Goal: Task Accomplishment & Management: Manage account settings

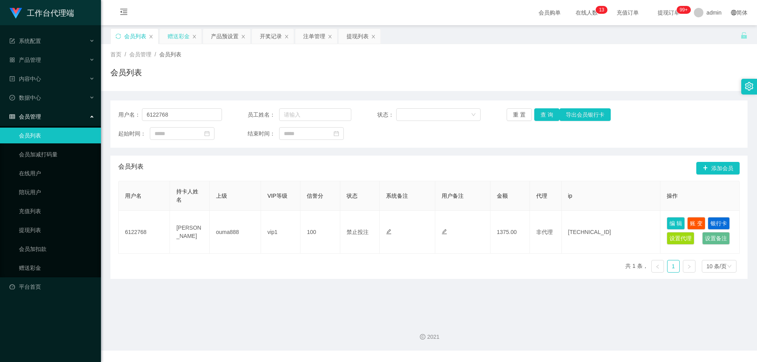
click at [176, 38] on div "赠送彩金" at bounding box center [179, 36] width 22 height 15
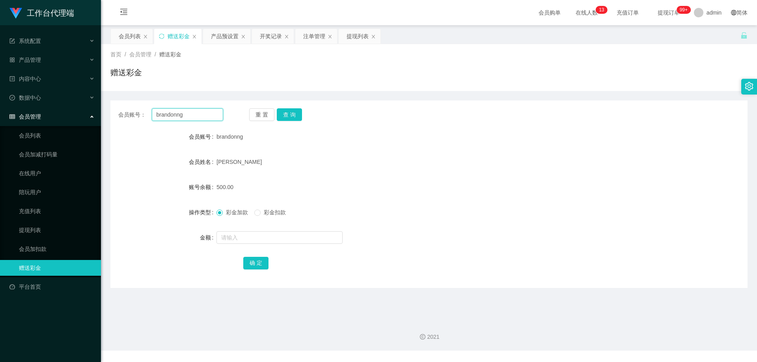
drag, startPoint x: 196, startPoint y: 117, endPoint x: 137, endPoint y: 112, distance: 58.6
click at [137, 112] on div "会员账号： [PERSON_NAME]" at bounding box center [170, 114] width 105 height 13
paste input "Naveen0719"
type input "Naveen0719"
click at [291, 117] on button "查 询" at bounding box center [289, 114] width 25 height 13
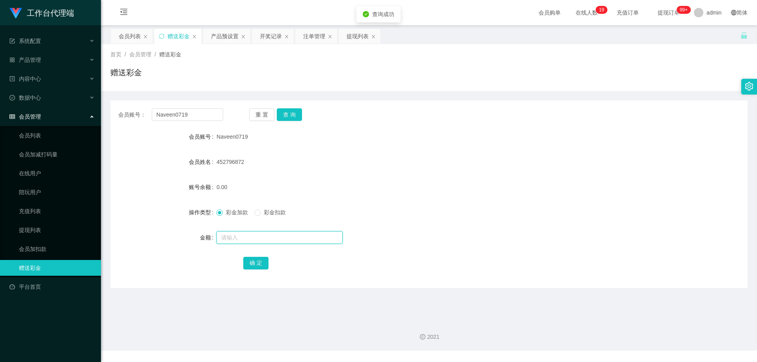
drag, startPoint x: 257, startPoint y: 238, endPoint x: 257, endPoint y: 234, distance: 4.3
click at [257, 238] on input "text" at bounding box center [279, 237] width 126 height 13
type input "100"
click at [255, 265] on button "确 定" at bounding box center [255, 263] width 25 height 13
click at [294, 116] on button "查 询" at bounding box center [289, 114] width 25 height 13
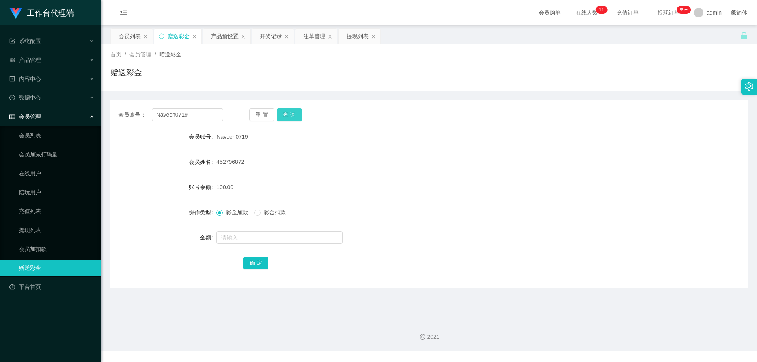
click at [292, 114] on button "查 询" at bounding box center [289, 114] width 25 height 13
click at [295, 109] on button "查 询" at bounding box center [289, 114] width 25 height 13
click at [294, 112] on button "查 询" at bounding box center [289, 114] width 25 height 13
click at [294, 112] on div "重 置 查 询" at bounding box center [301, 114] width 105 height 13
click at [294, 112] on button "查 询" at bounding box center [289, 114] width 25 height 13
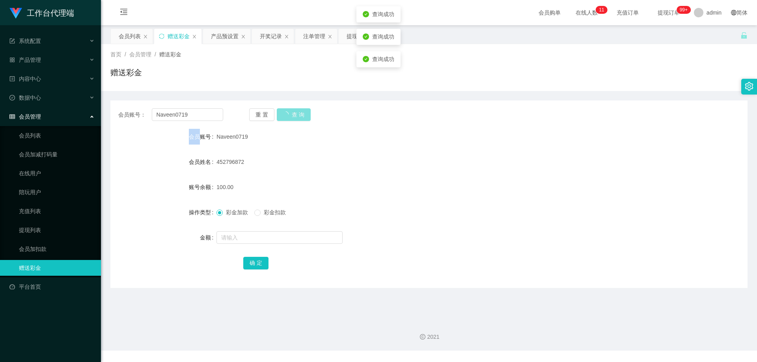
click at [294, 112] on button "查 询" at bounding box center [294, 114] width 34 height 13
click at [291, 112] on button "查 询" at bounding box center [289, 114] width 25 height 13
drag, startPoint x: 291, startPoint y: 112, endPoint x: 328, endPoint y: 174, distance: 72.2
click at [291, 112] on button "查 询" at bounding box center [289, 114] width 25 height 13
click at [335, 182] on div "100.00" at bounding box center [402, 187] width 372 height 16
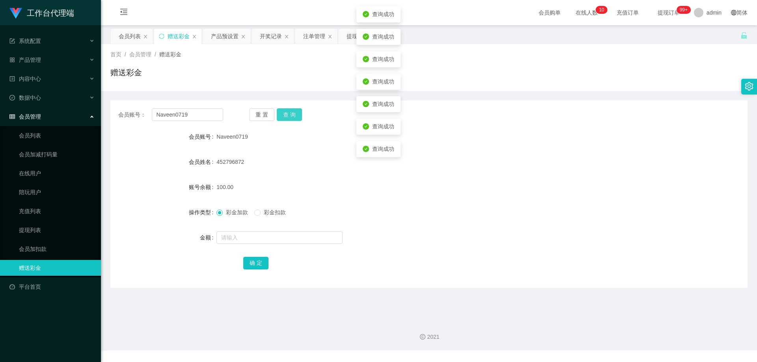
click at [299, 120] on button "查 询" at bounding box center [289, 114] width 25 height 13
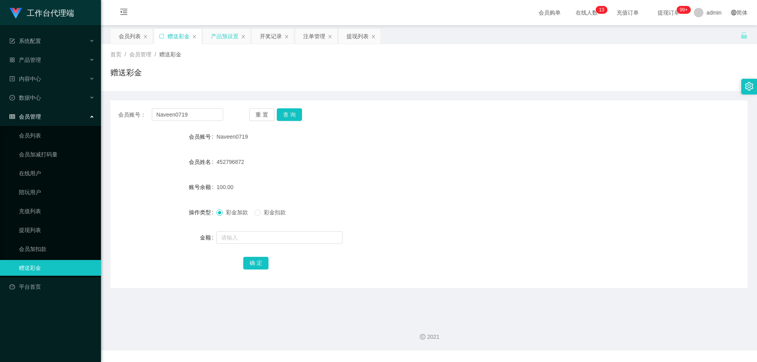
click at [225, 34] on div "产品预设置" at bounding box center [225, 36] width 28 height 15
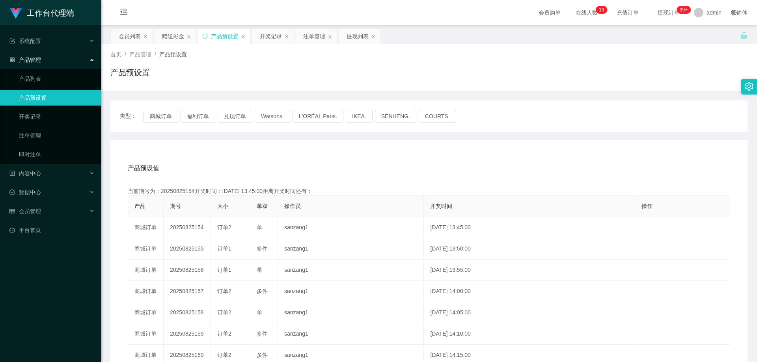
click at [208, 35] on div "产品预设置" at bounding box center [224, 36] width 53 height 15
click at [205, 36] on icon "图标: sync" at bounding box center [205, 37] width 6 height 6
click at [55, 138] on link "注单管理" at bounding box center [57, 136] width 76 height 16
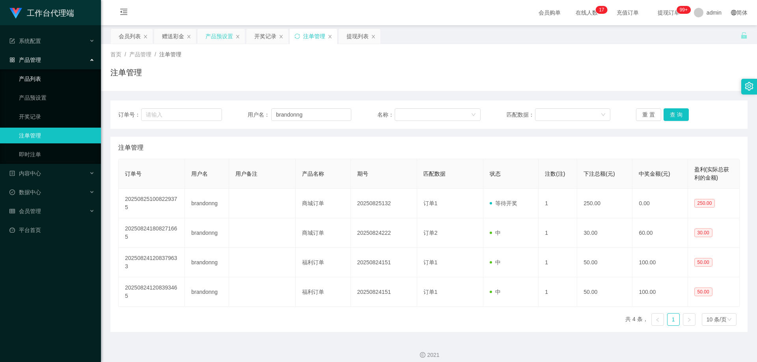
click at [47, 80] on link "产品列表" at bounding box center [57, 79] width 76 height 16
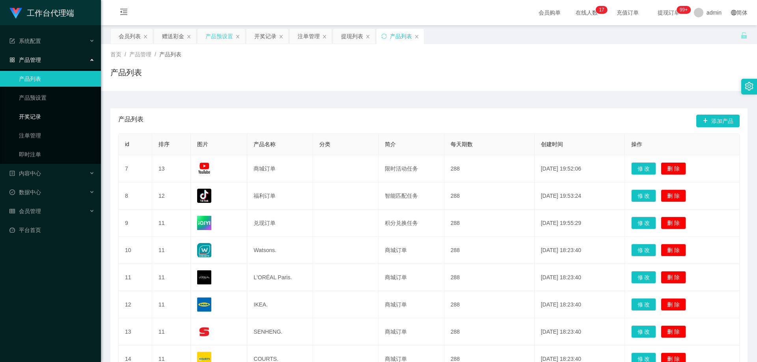
click at [39, 119] on link "开奖记录" at bounding box center [57, 117] width 76 height 16
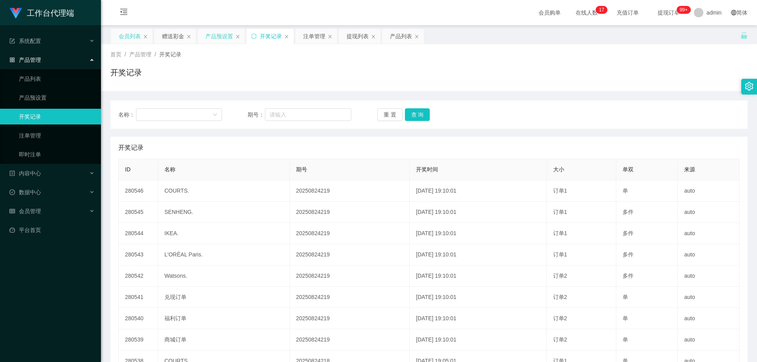
click at [129, 32] on div "会员列表" at bounding box center [130, 36] width 22 height 15
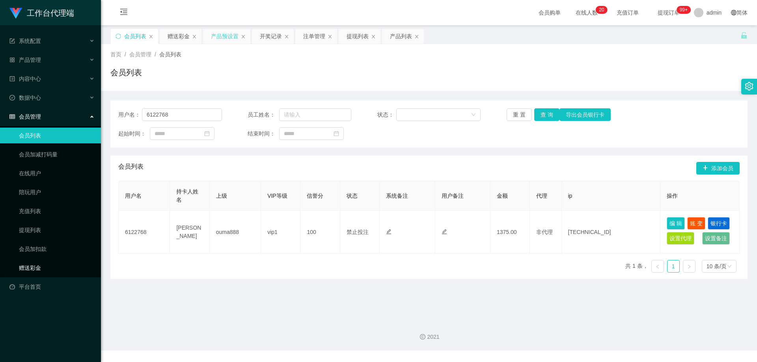
click at [35, 267] on link "赠送彩金" at bounding box center [57, 268] width 76 height 16
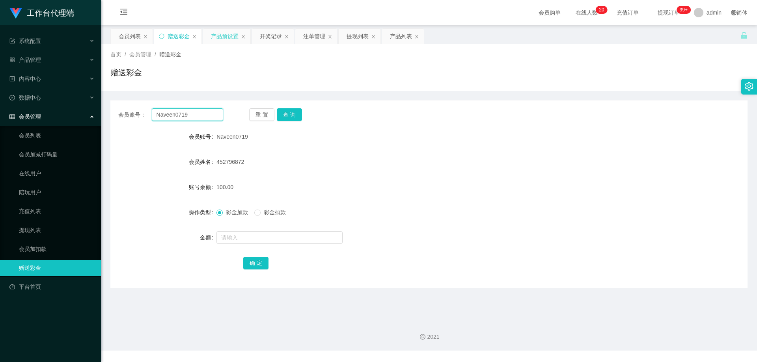
drag, startPoint x: 194, startPoint y: 117, endPoint x: 121, endPoint y: 114, distance: 73.0
click at [121, 114] on div "会员账号： Naveen0719" at bounding box center [170, 114] width 105 height 13
click at [262, 74] on div "赠送彩金" at bounding box center [428, 76] width 637 height 18
click at [130, 35] on div "会员列表" at bounding box center [130, 36] width 22 height 15
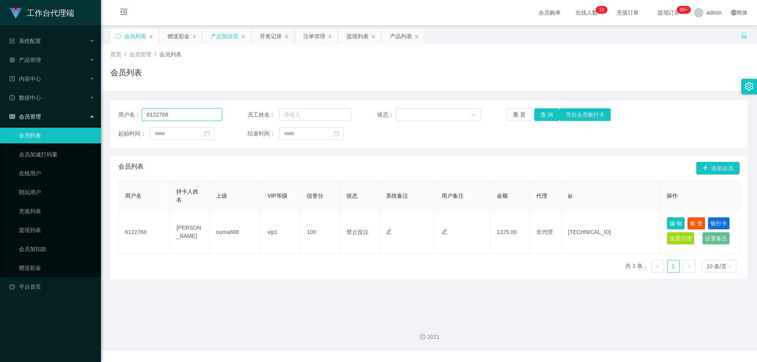
drag, startPoint x: 179, startPoint y: 114, endPoint x: 123, endPoint y: 110, distance: 56.5
click at [123, 110] on div "用户名： 6122768" at bounding box center [170, 114] width 104 height 13
paste input "Naveen0719"
type input "Naveen0719"
click at [549, 114] on button "查 询" at bounding box center [546, 114] width 25 height 13
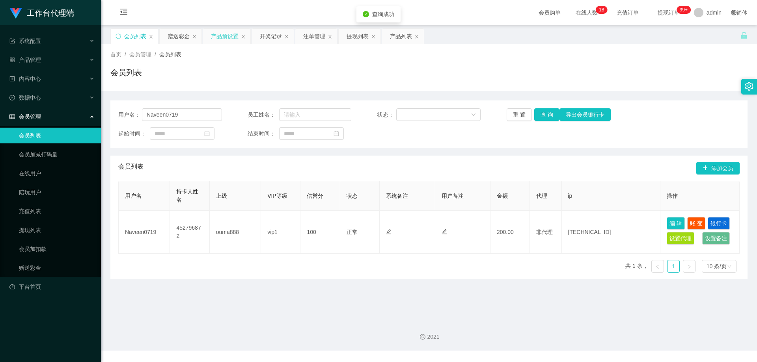
click at [526, 292] on main "关闭左侧 关闭右侧 关闭其它 刷新页面 会员列表 赠送彩金 产品预设置 开奖记录 注单管理 提现列表 产品列表 首页 / 会员管理 / 会员列表 / 会员列表…" at bounding box center [429, 169] width 656 height 289
click at [522, 284] on main "关闭左侧 关闭右侧 关闭其它 刷新页面 会员列表 赠送彩金 产品预设置 开奖记录 注单管理 提现列表 产品列表 首页 / 会员管理 / 会员列表 / 会员列表…" at bounding box center [429, 169] width 656 height 289
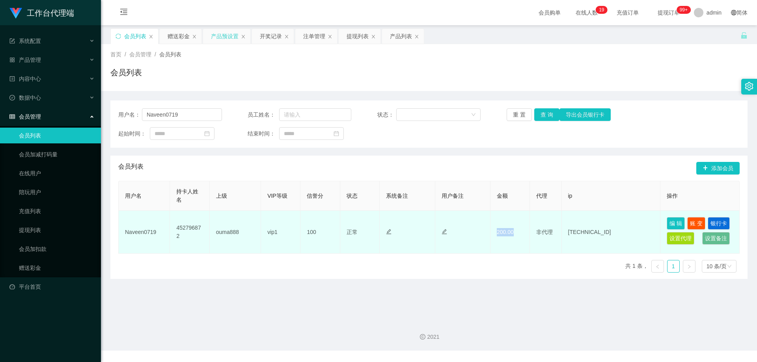
drag, startPoint x: 494, startPoint y: 233, endPoint x: 513, endPoint y: 233, distance: 18.9
click at [513, 233] on td "200.00" at bounding box center [510, 232] width 39 height 43
click at [498, 229] on td "200.00" at bounding box center [510, 232] width 39 height 43
drag, startPoint x: 495, startPoint y: 233, endPoint x: 522, endPoint y: 235, distance: 26.5
click at [522, 235] on td "200.00" at bounding box center [510, 232] width 39 height 43
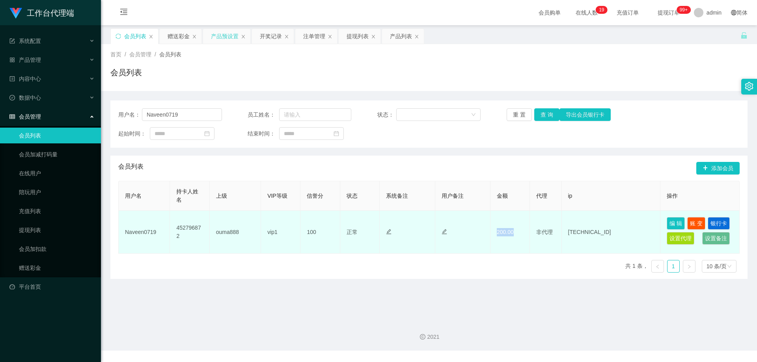
click at [504, 235] on td "200.00" at bounding box center [510, 232] width 39 height 43
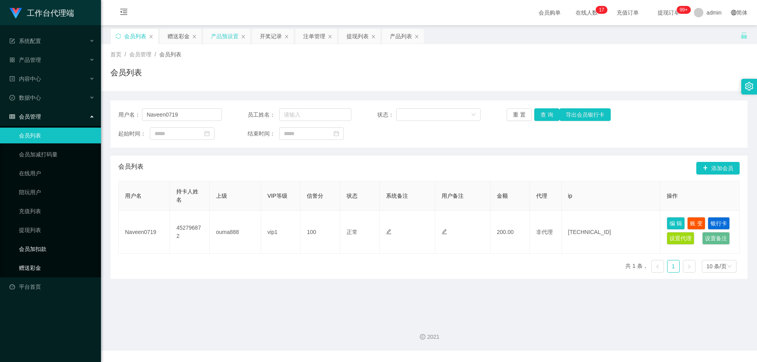
click at [48, 271] on link "赠送彩金" at bounding box center [57, 268] width 76 height 16
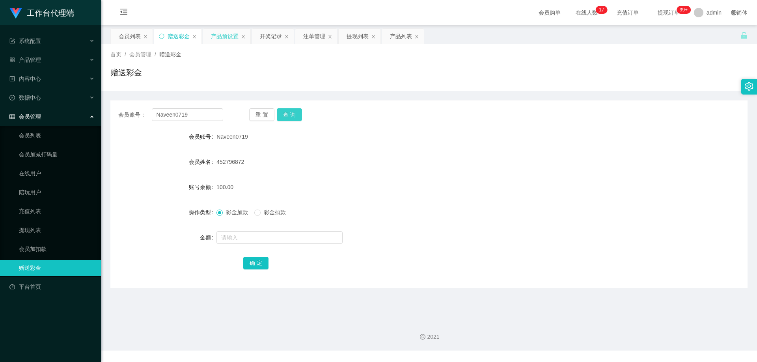
click at [289, 117] on button "查 询" at bounding box center [289, 114] width 25 height 13
click at [275, 212] on span "彩金扣款" at bounding box center [275, 212] width 28 height 6
click at [265, 242] on input "text" at bounding box center [279, 237] width 126 height 13
type input "70"
click at [254, 266] on button "确 定" at bounding box center [255, 263] width 25 height 13
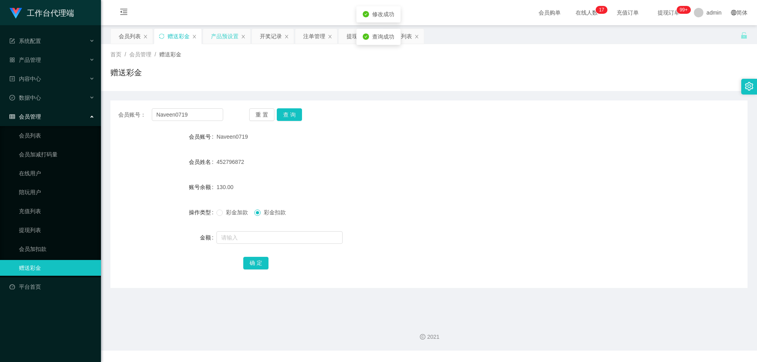
click at [341, 175] on form "会员账号 Naveen0719 会员姓名 452796872 账号余额 130.00 操作类型 彩金加款 彩金扣款 金额 确 定" at bounding box center [428, 200] width 637 height 142
